Goal: Information Seeking & Learning: Learn about a topic

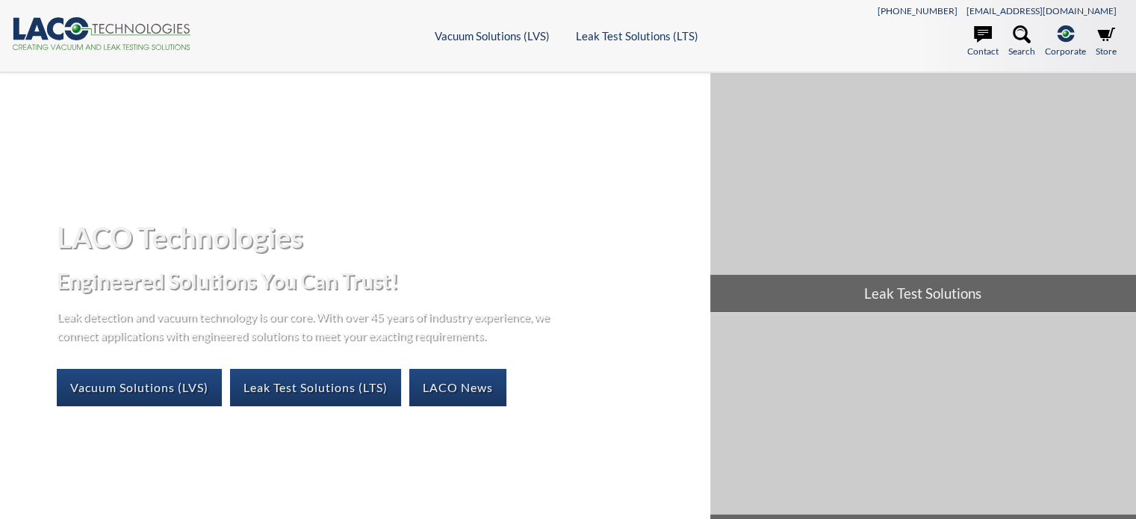
select select "Language Translate Widget"
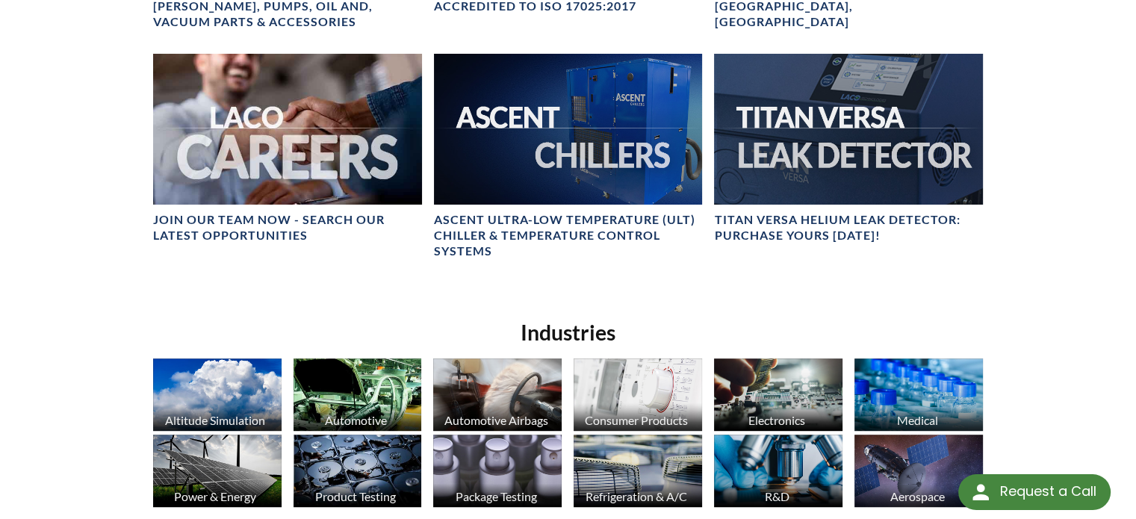
scroll to position [821, 0]
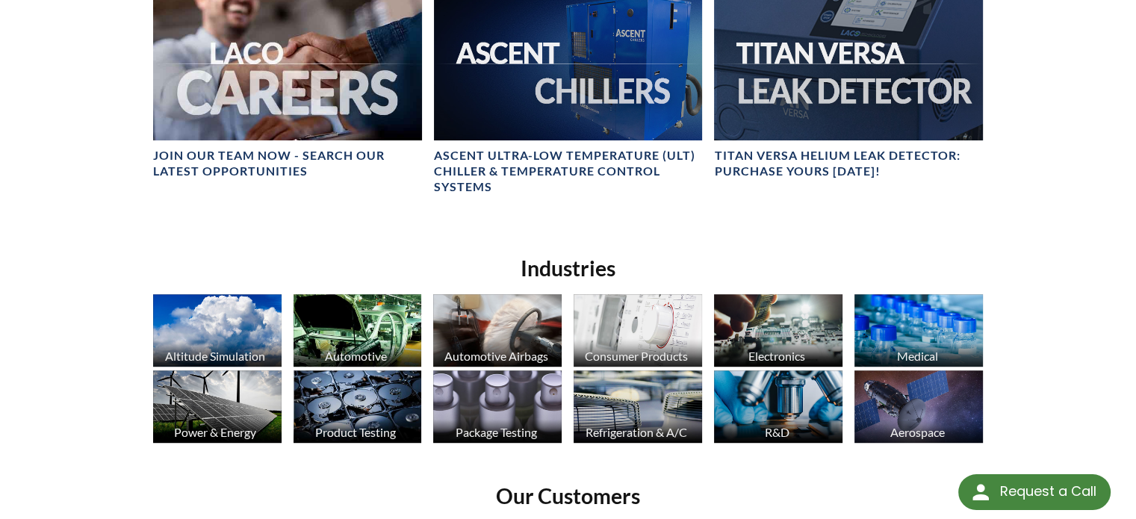
click at [357, 325] on img at bounding box center [357, 330] width 128 height 72
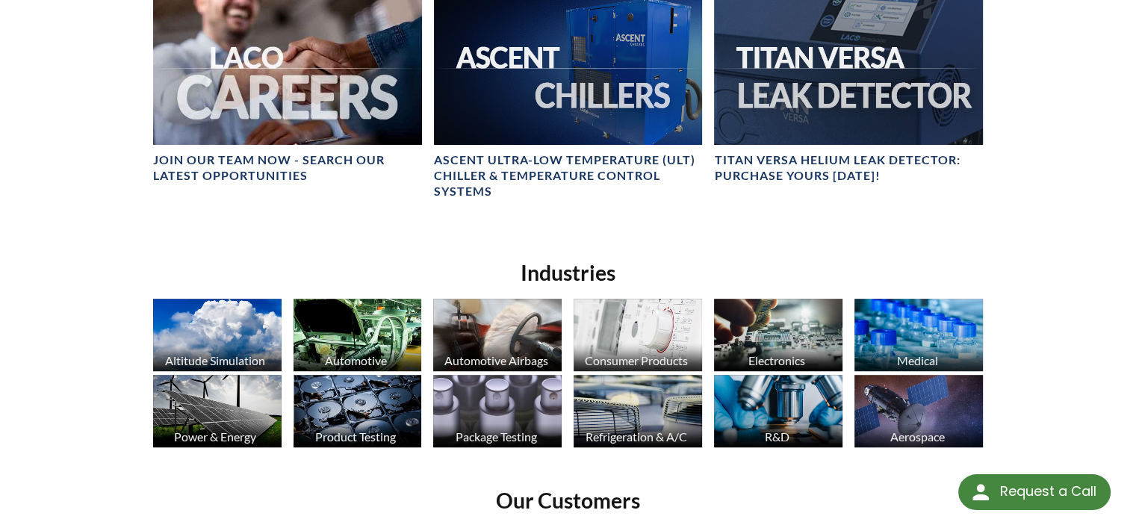
click at [929, 399] on img at bounding box center [918, 411] width 128 height 72
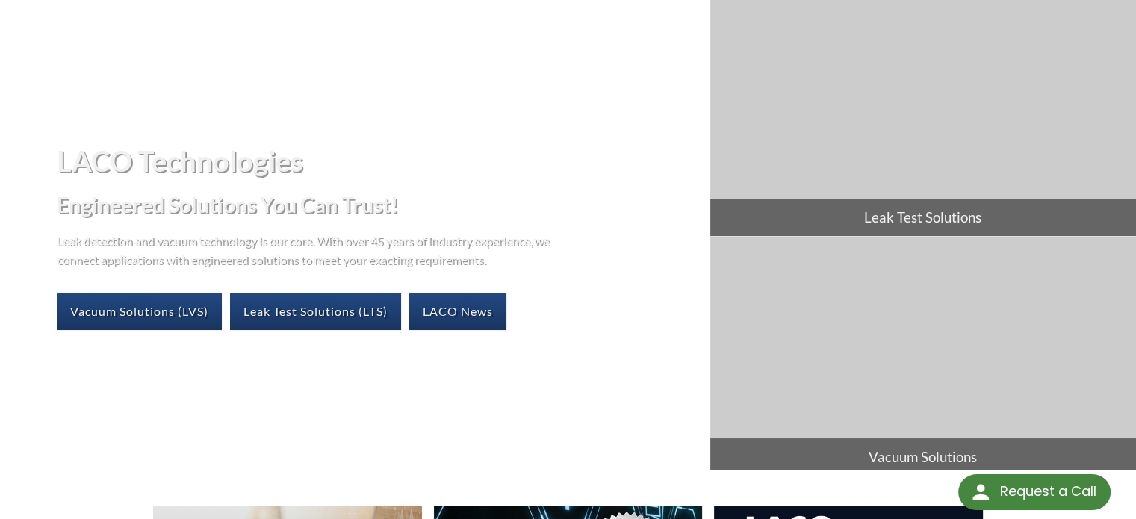
scroll to position [0, 0]
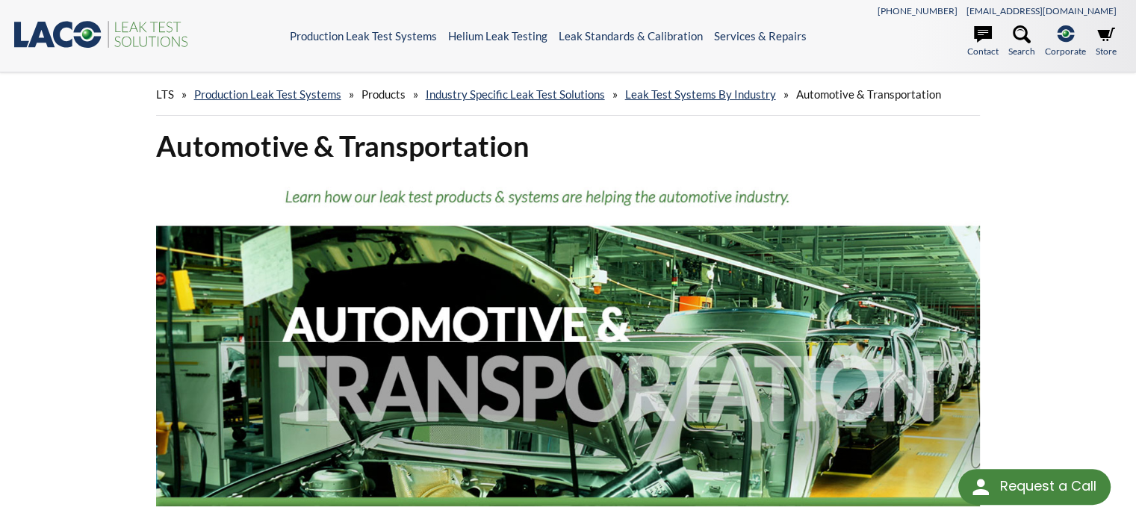
select select "Language Translate Widget"
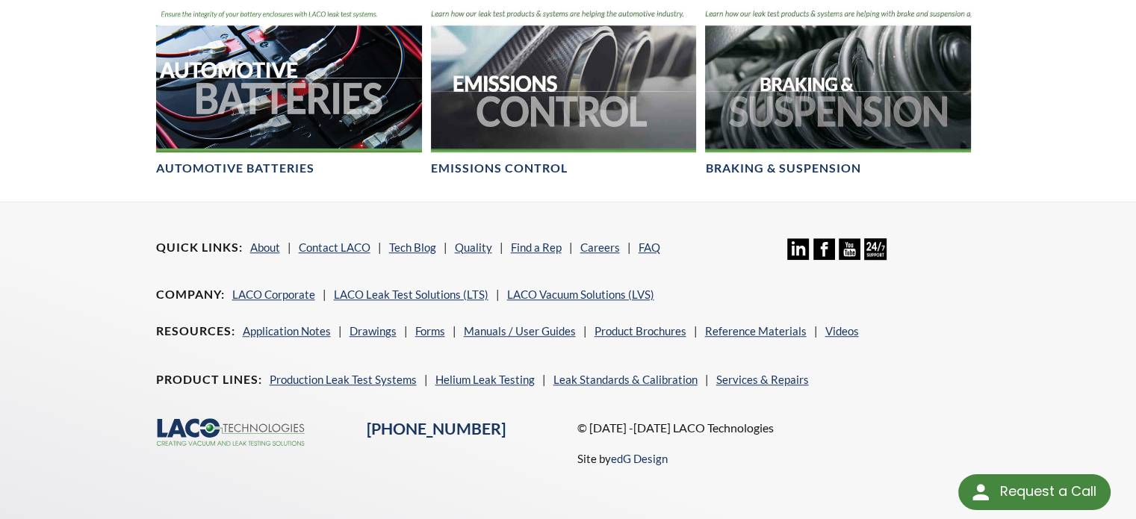
scroll to position [467, 0]
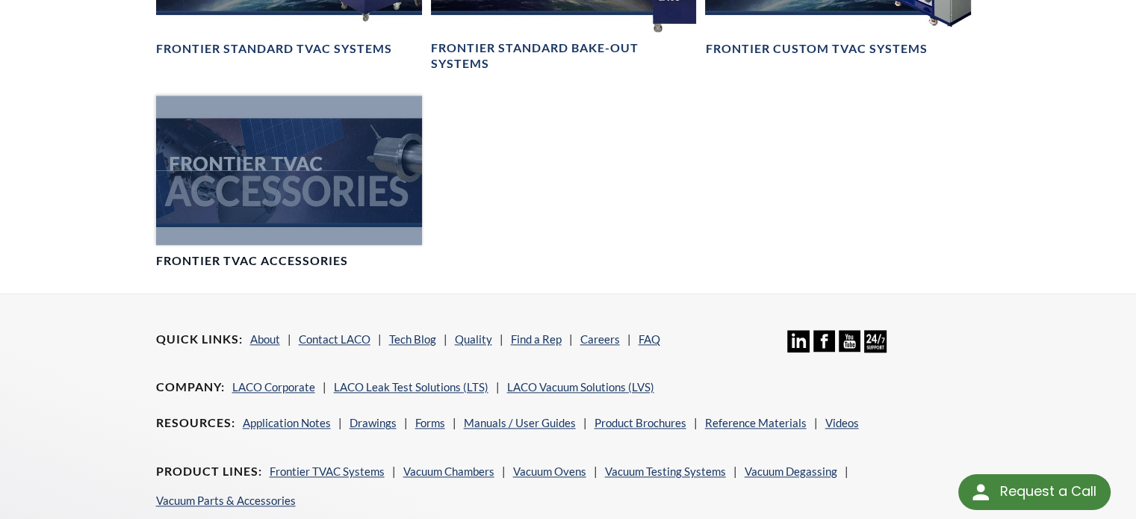
scroll to position [1718, 0]
